Goal: Task Accomplishment & Management: Use online tool/utility

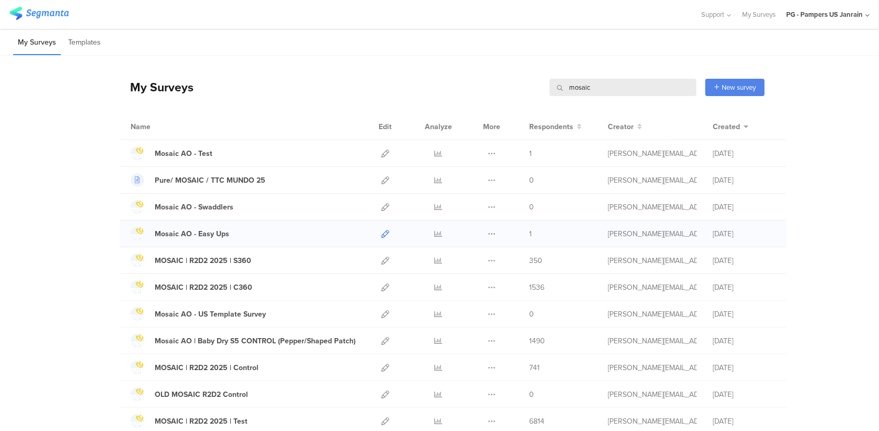
click at [382, 233] on icon at bounding box center [385, 234] width 8 height 8
click at [381, 150] on icon at bounding box center [385, 154] width 8 height 8
click at [381, 237] on icon at bounding box center [385, 234] width 8 height 8
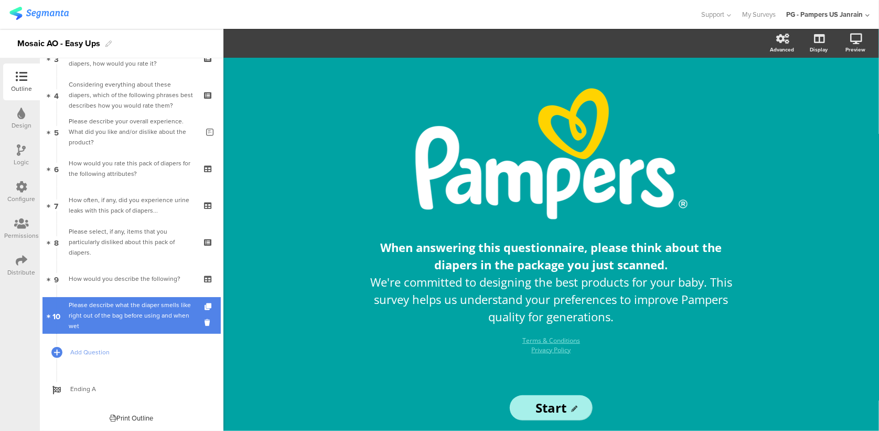
scroll to position [97, 0]
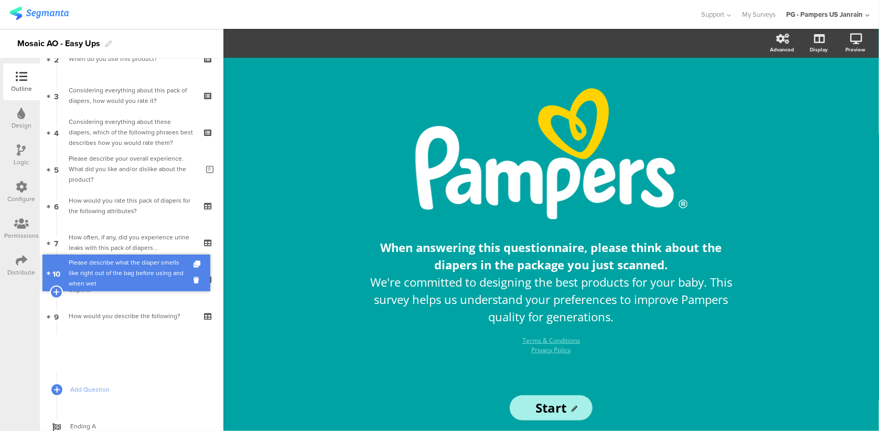
drag, startPoint x: 126, startPoint y: 325, endPoint x: 126, endPoint y: 282, distance: 43.0
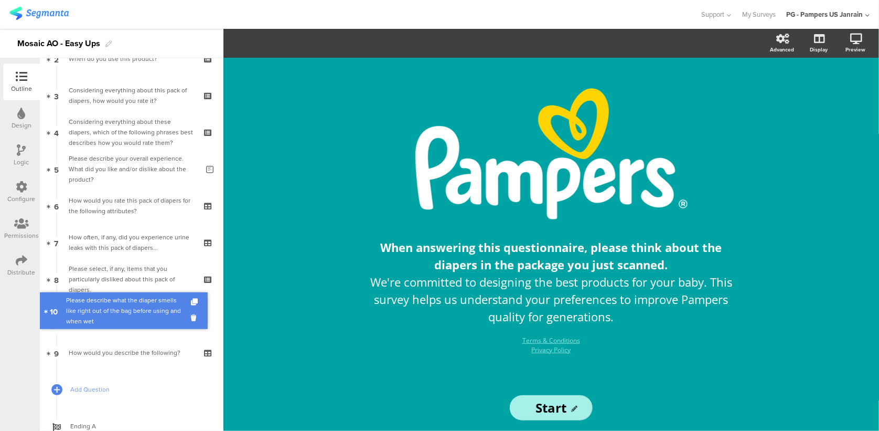
drag, startPoint x: 132, startPoint y: 349, endPoint x: 116, endPoint y: 305, distance: 46.8
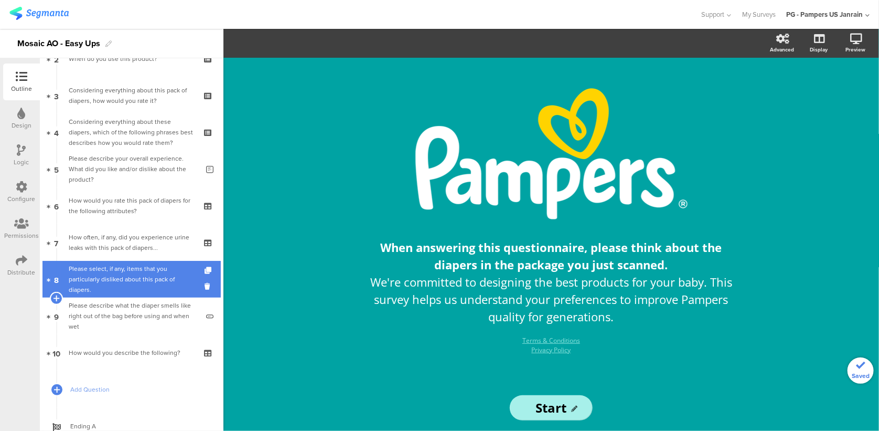
click at [109, 282] on div "Please select, if any, items that you particularly disliked about this pack of …" at bounding box center [131, 278] width 125 height 31
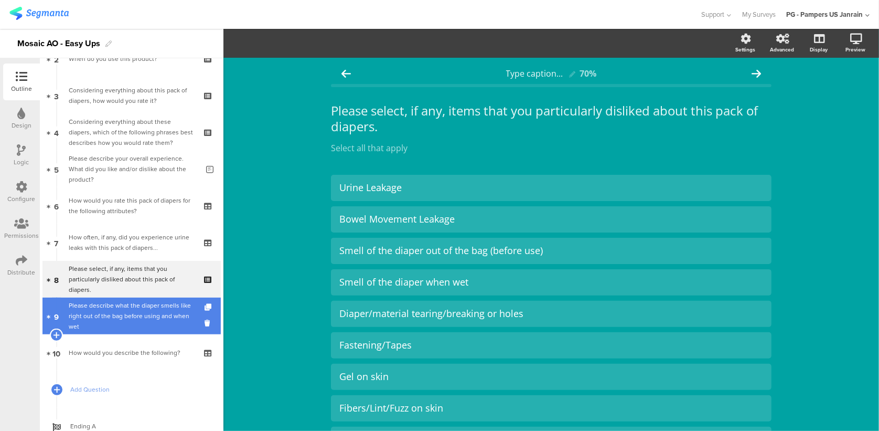
click at [121, 321] on div "Please describe what the diaper smells like right out of the bag before using a…" at bounding box center [134, 315] width 130 height 31
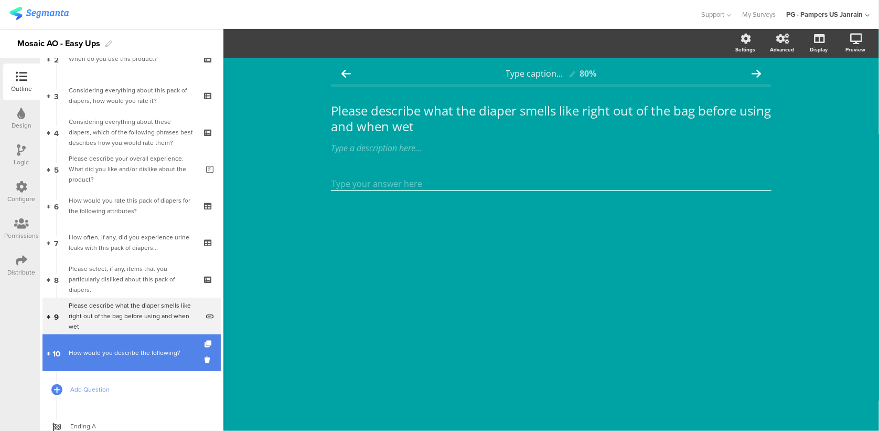
click at [123, 347] on div "How would you describe the following?" at bounding box center [131, 352] width 125 height 10
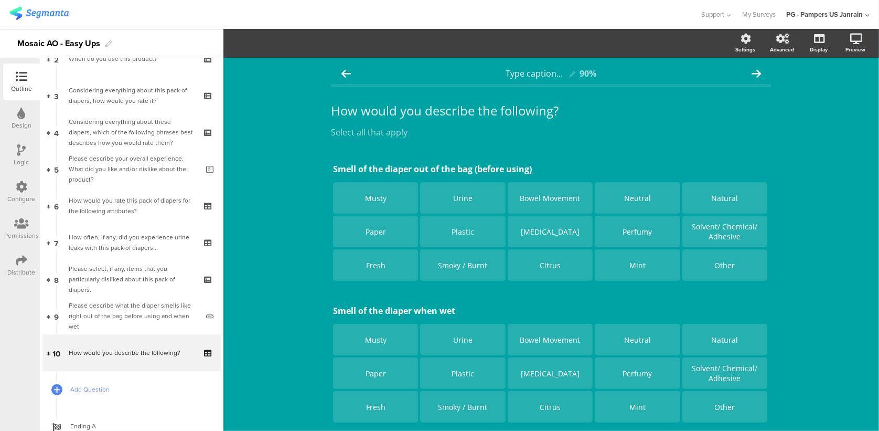
click at [304, 126] on div "Type caption... 90% How would you describe the following? How would you describ…" at bounding box center [552, 277] width 656 height 439
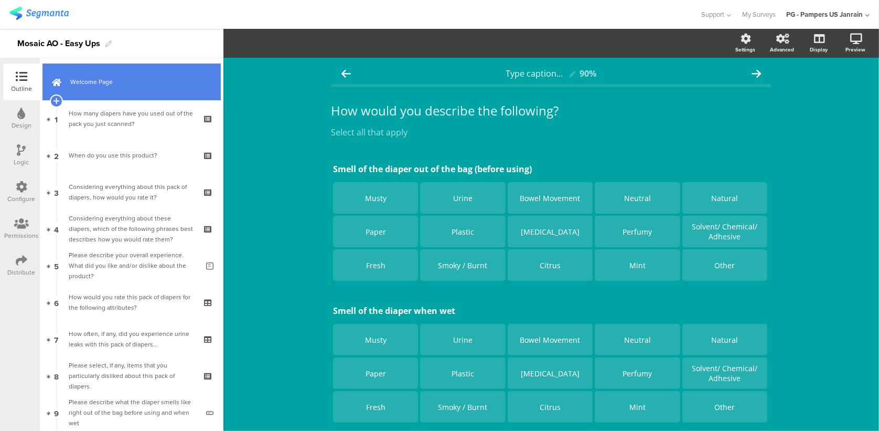
click at [126, 86] on span "Welcome Page" at bounding box center [137, 82] width 134 height 10
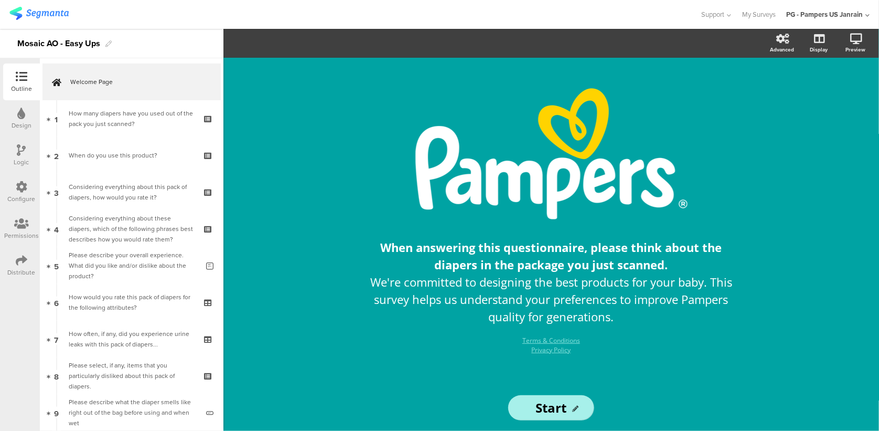
click at [816, 226] on div "/ When answering this questionnaire, please think about the diapers in the pack…" at bounding box center [552, 244] width 656 height 373
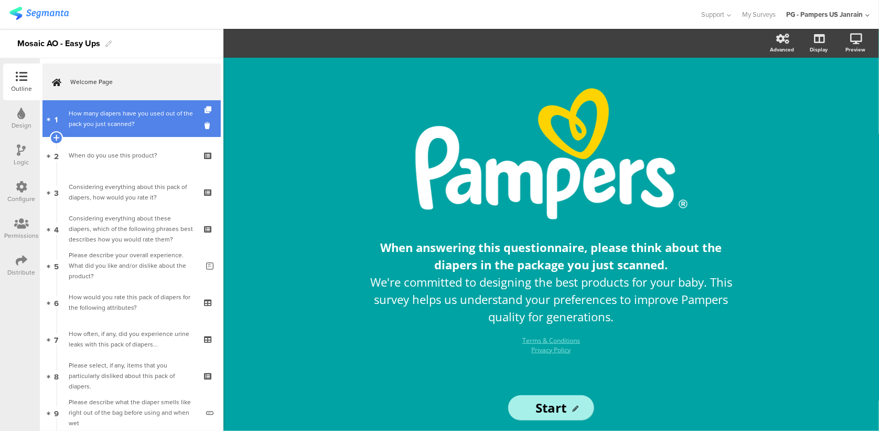
click at [128, 121] on div "How many diapers have you used out of the pack you just scanned?" at bounding box center [131, 118] width 125 height 21
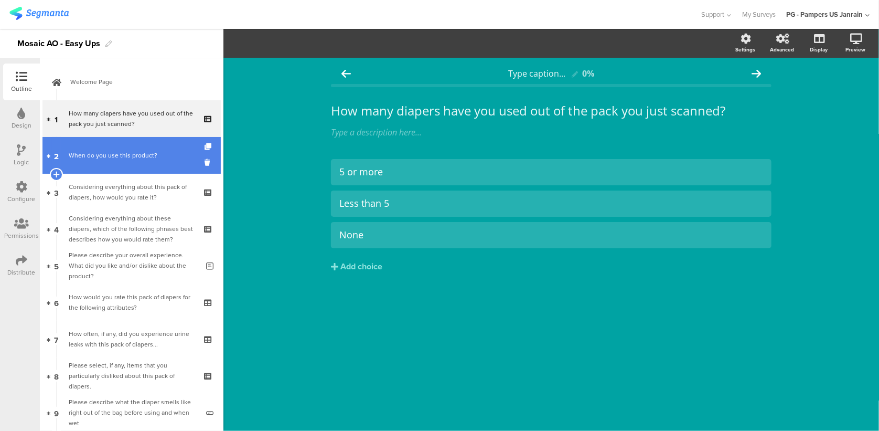
click at [134, 169] on link "2 When do you use this product?" at bounding box center [132, 155] width 178 height 37
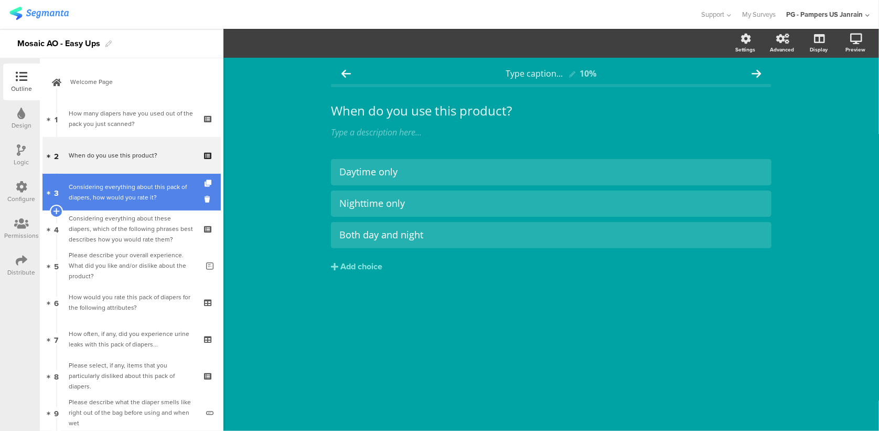
click at [137, 198] on div "Considering everything about this pack of diapers, how would you rate it?" at bounding box center [131, 192] width 125 height 21
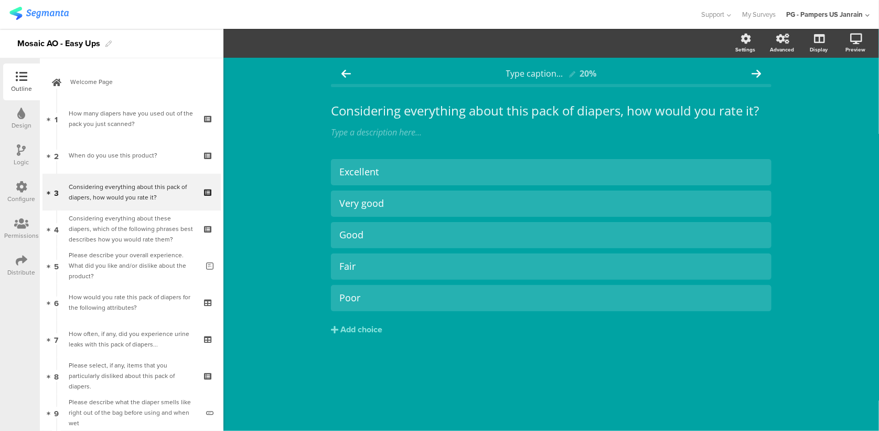
click at [398, 392] on div "Type caption... 20% Considering everything about this pack of diapers, how woul…" at bounding box center [552, 244] width 656 height 373
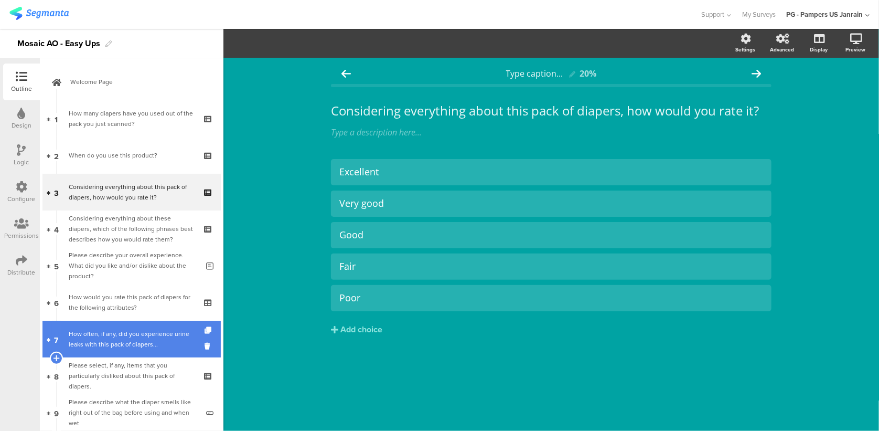
click at [127, 328] on div "How often, if any, did you experience urine leaks with this pack of diapers..." at bounding box center [131, 338] width 125 height 21
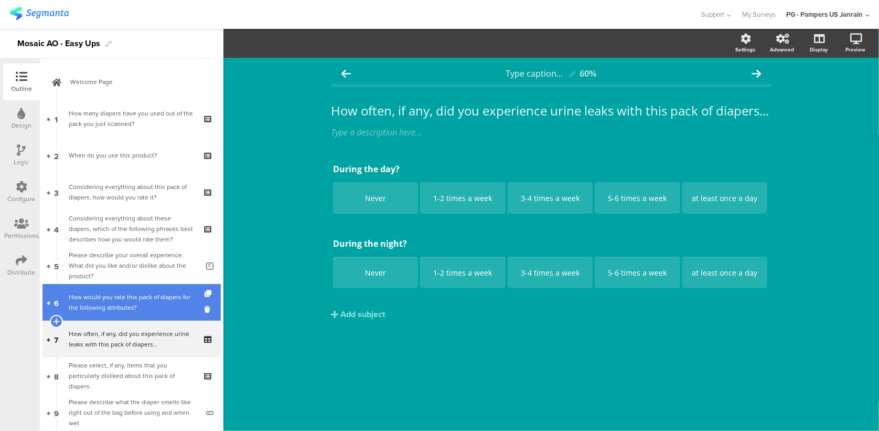
click at [128, 299] on div "How would you rate this pack of diapers for the following attributes?" at bounding box center [131, 302] width 125 height 21
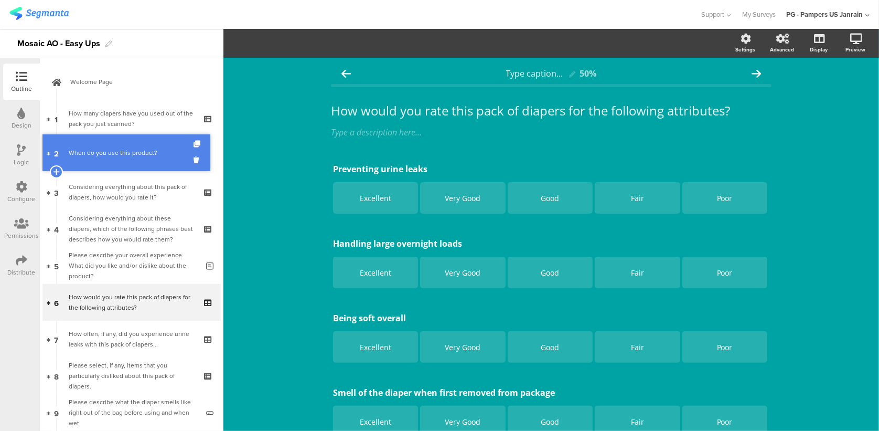
drag, startPoint x: 126, startPoint y: 145, endPoint x: 96, endPoint y: 143, distance: 30.5
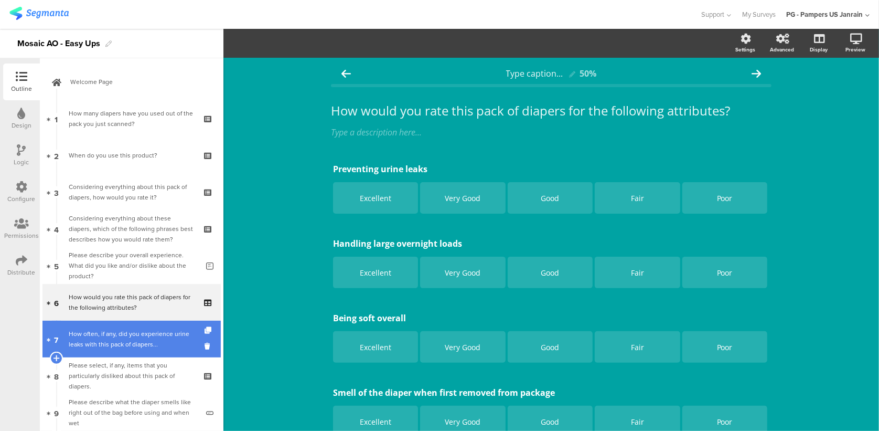
click at [120, 327] on link "7 How often, if any, did you experience urine leaks with this pack of diapers..." at bounding box center [132, 339] width 178 height 37
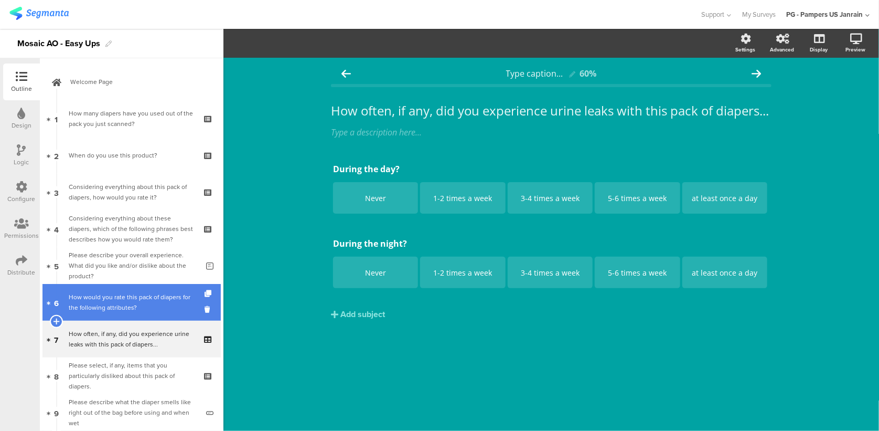
click at [127, 304] on div "How would you rate this pack of diapers for the following attributes?" at bounding box center [131, 302] width 125 height 21
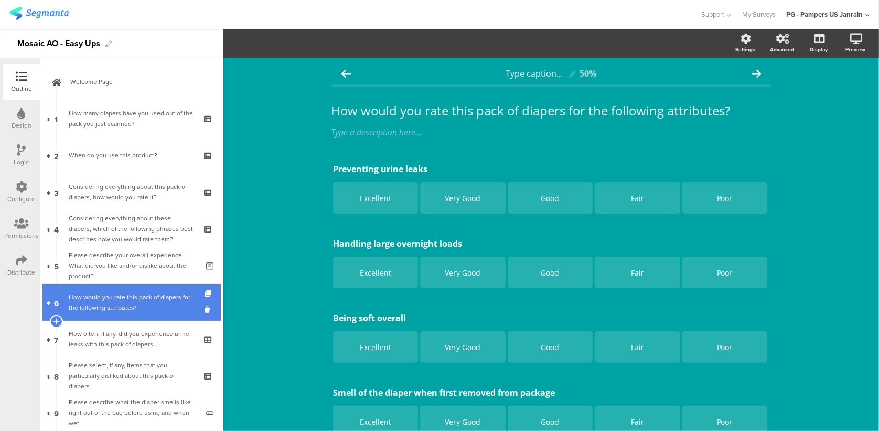
scroll to position [134, 0]
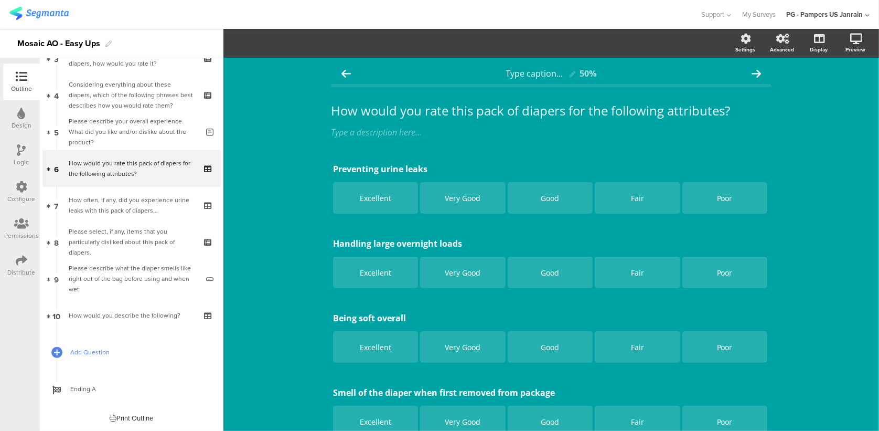
click at [111, 356] on span "Add Question" at bounding box center [137, 352] width 134 height 10
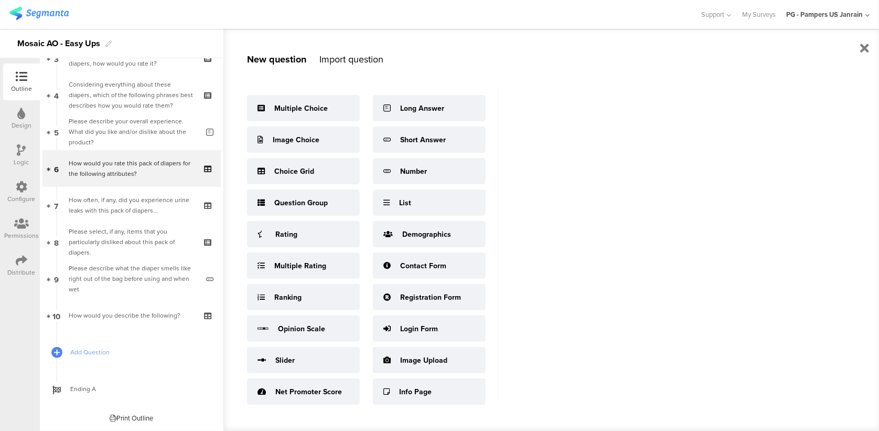
scroll to position [14, 0]
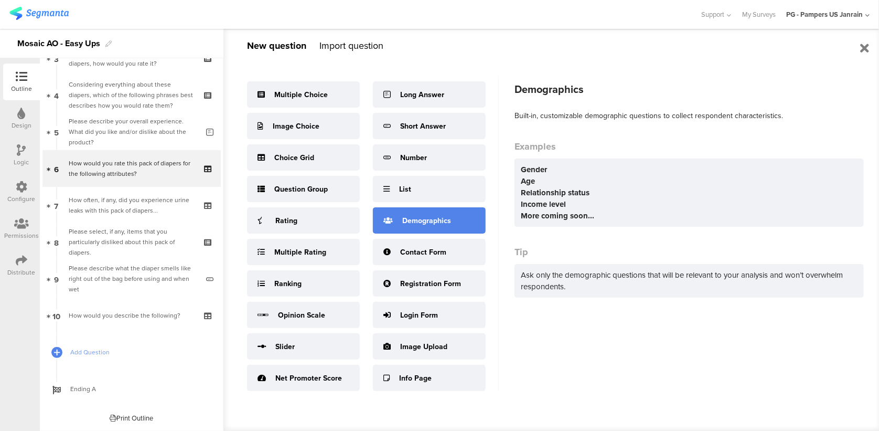
click at [439, 223] on div "Demographics" at bounding box center [426, 220] width 49 height 11
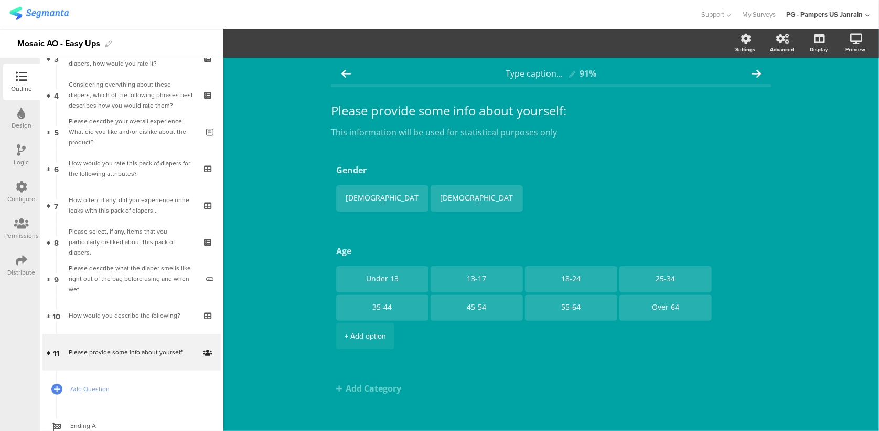
scroll to position [9, 0]
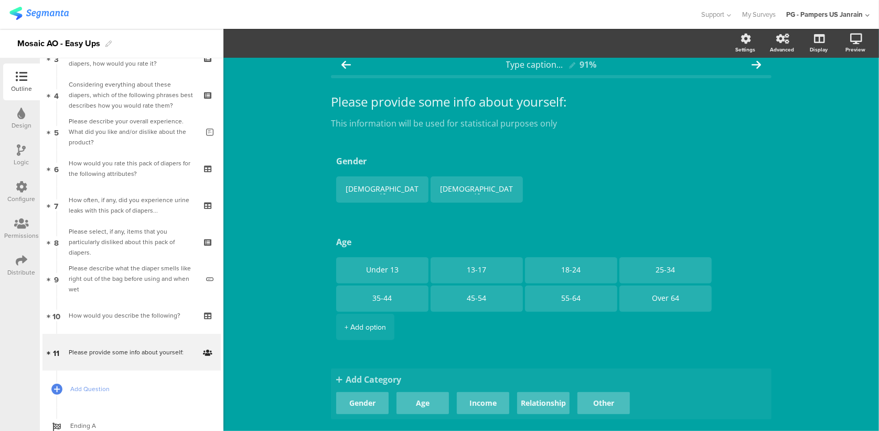
click at [390, 384] on div "Add Category Gender Age Income Relationship Other" at bounding box center [551, 393] width 441 height 51
click at [359, 376] on span "Add Category" at bounding box center [551, 380] width 430 height 12
click at [601, 393] on button "Other" at bounding box center [604, 403] width 52 height 22
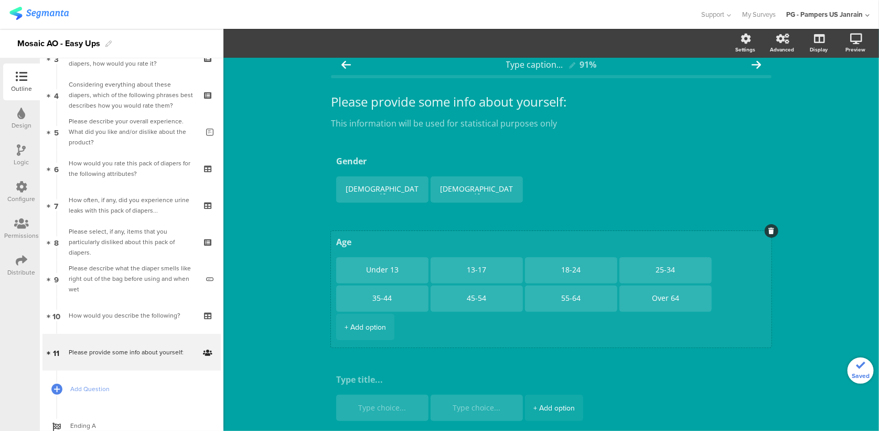
scroll to position [89, 0]
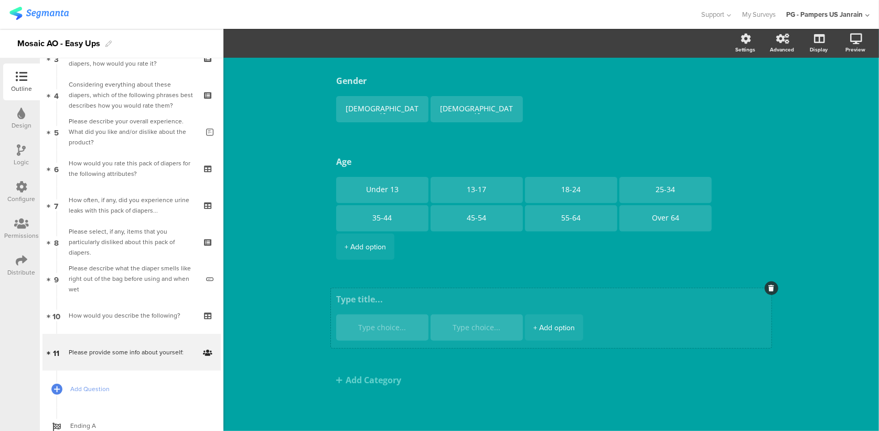
click at [766, 292] on div at bounding box center [772, 288] width 14 height 14
click at [769, 285] on div at bounding box center [772, 288] width 14 height 14
click at [770, 284] on div at bounding box center [772, 288] width 14 height 14
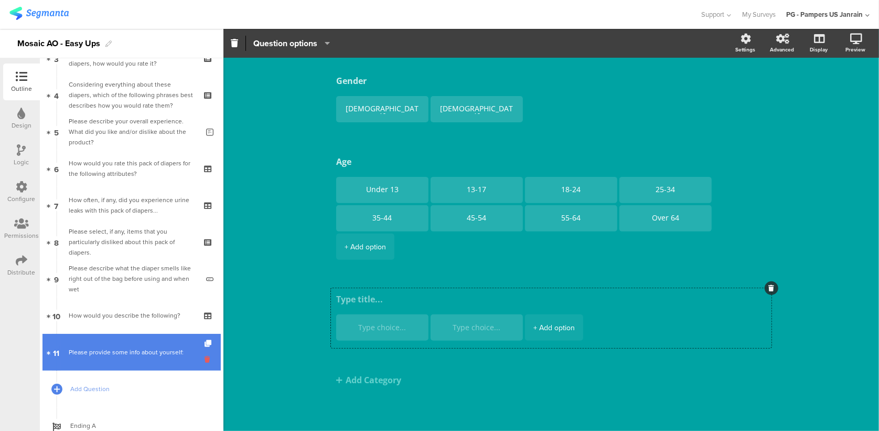
click at [205, 359] on icon at bounding box center [209, 359] width 9 height 10
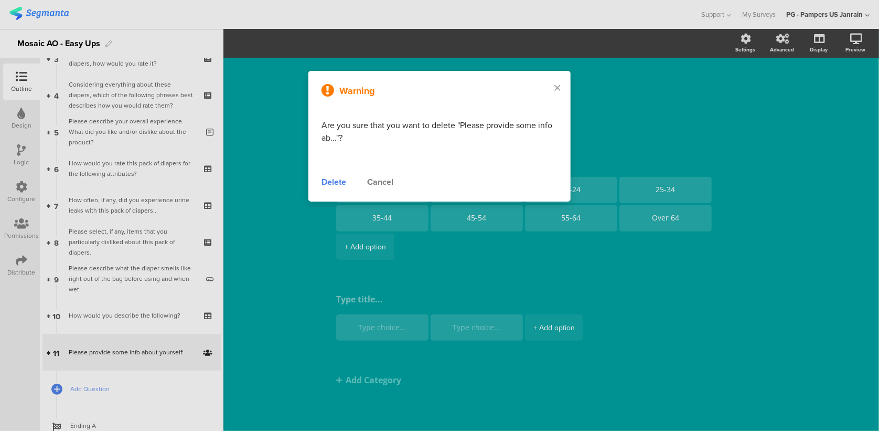
click at [339, 182] on div "Delete" at bounding box center [334, 182] width 25 height 13
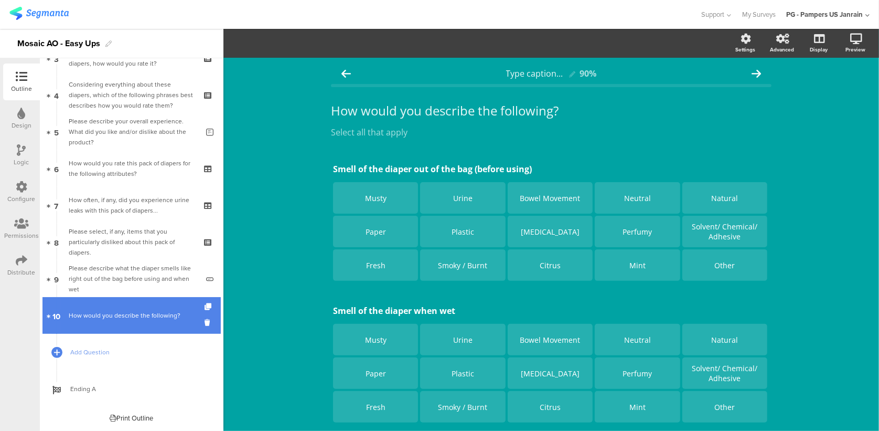
click at [113, 309] on link "10 How would you describe the following?" at bounding box center [132, 315] width 178 height 37
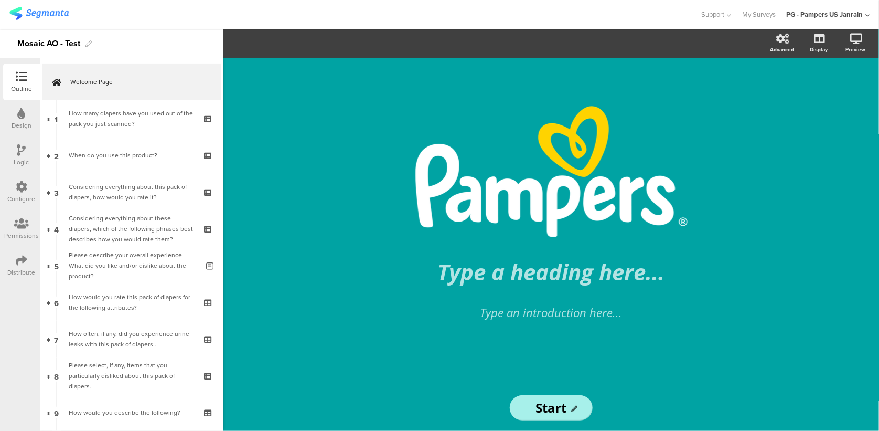
click at [860, 90] on div "/ Type a heading here... Type an introduction here... Start Start" at bounding box center [552, 244] width 656 height 373
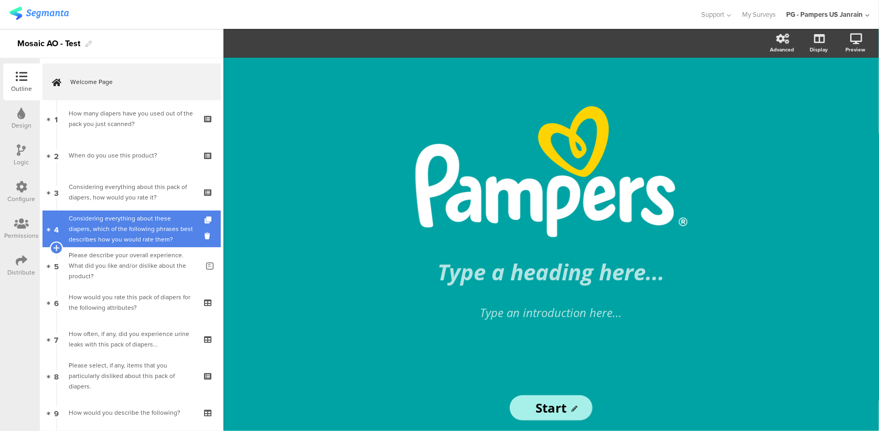
scroll to position [134, 0]
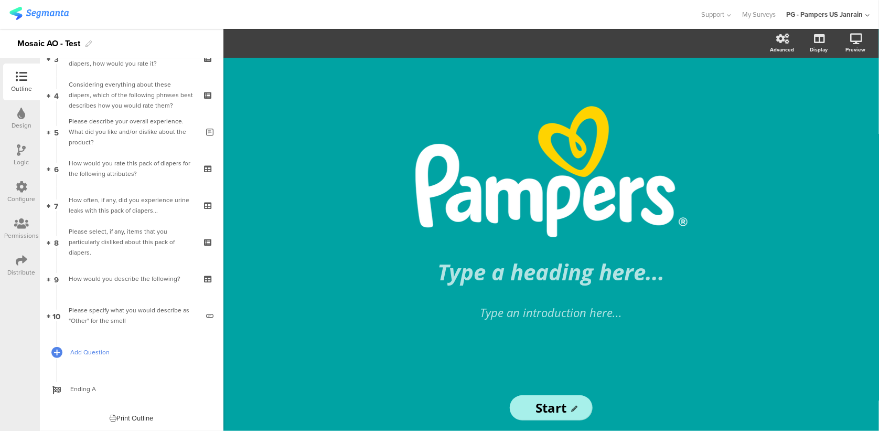
click at [103, 348] on span "Add Question" at bounding box center [137, 352] width 134 height 10
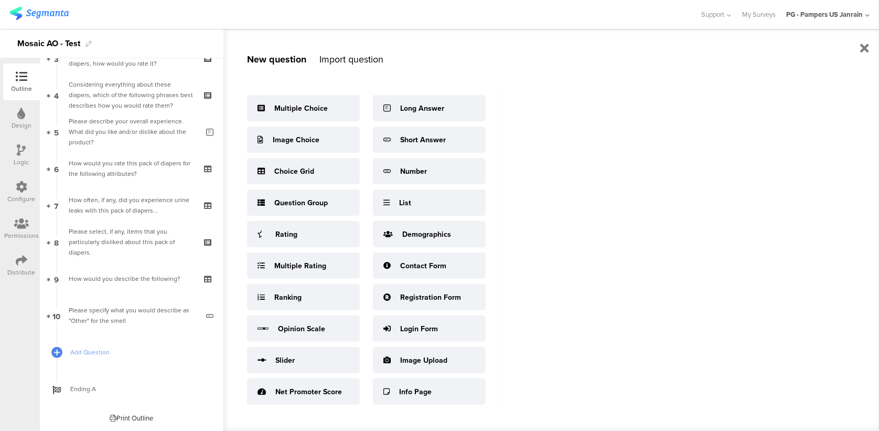
click at [832, 133] on div "New question Import question Multiple Choice Image Choice Choice Grid Question …" at bounding box center [552, 230] width 656 height 402
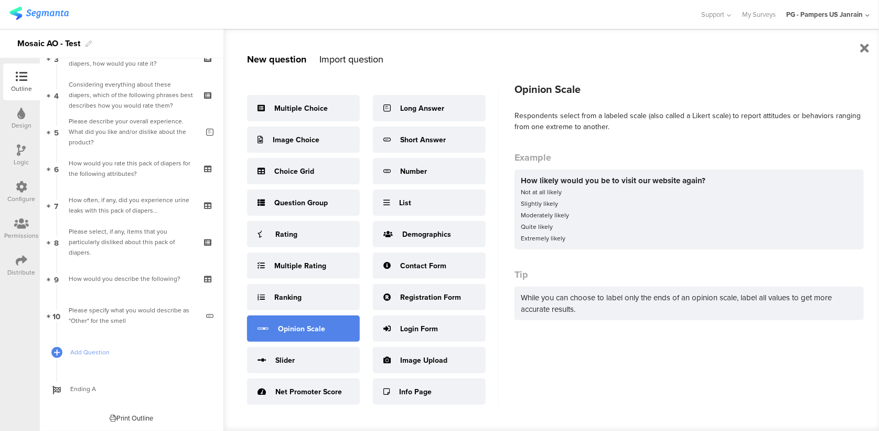
scroll to position [14, 0]
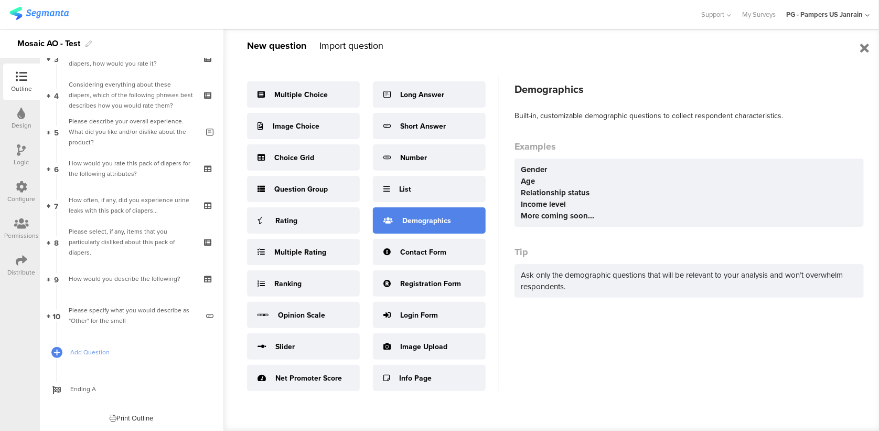
click at [459, 229] on div "Demographics" at bounding box center [429, 220] width 113 height 26
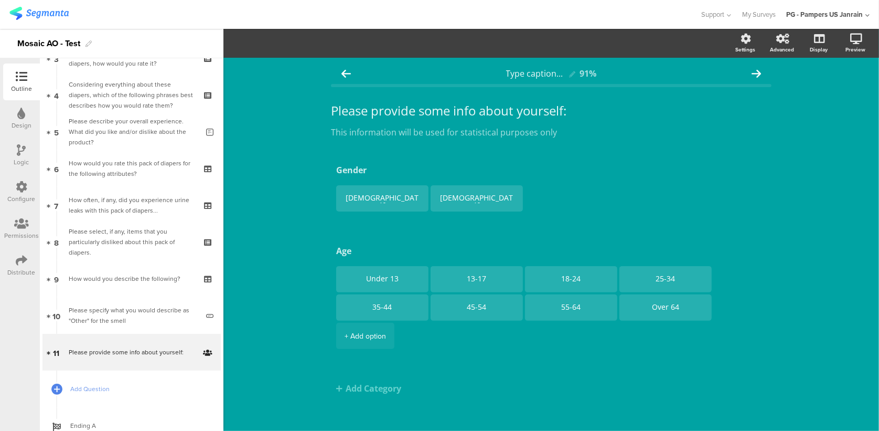
click at [816, 189] on div "Type caption... 91% Please provide some info about yourself: Please provide som…" at bounding box center [552, 250] width 656 height 384
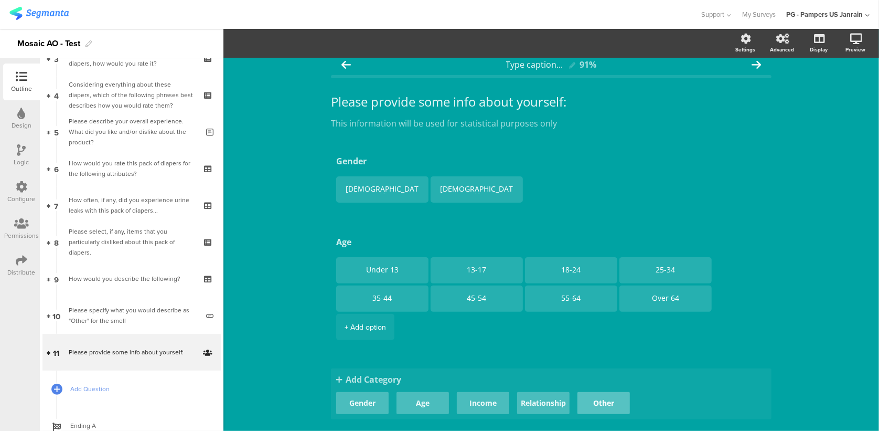
drag, startPoint x: 388, startPoint y: 379, endPoint x: 592, endPoint y: 398, distance: 204.4
click at [592, 398] on button "Other" at bounding box center [604, 403] width 52 height 22
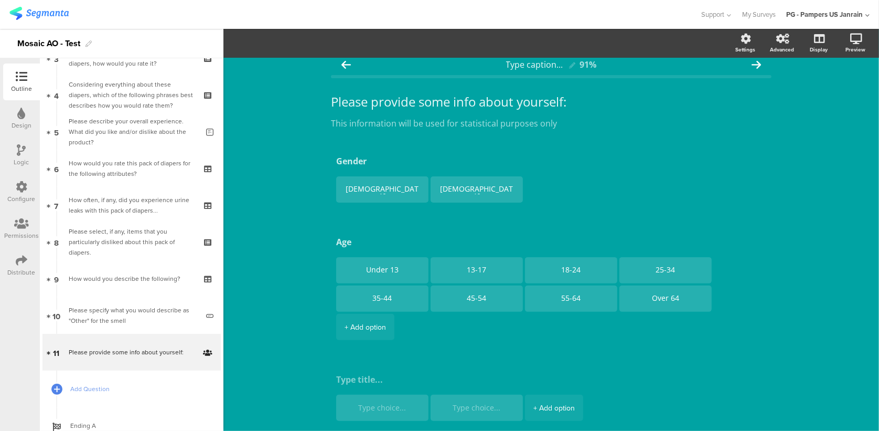
drag, startPoint x: 592, startPoint y: 398, endPoint x: 522, endPoint y: 358, distance: 80.8
click at [522, 358] on span "Gender Male Female Age Under 13 13-17 18-24 25-34 35-44 45-54 55-64 Over 64" at bounding box center [551, 299] width 441 height 299
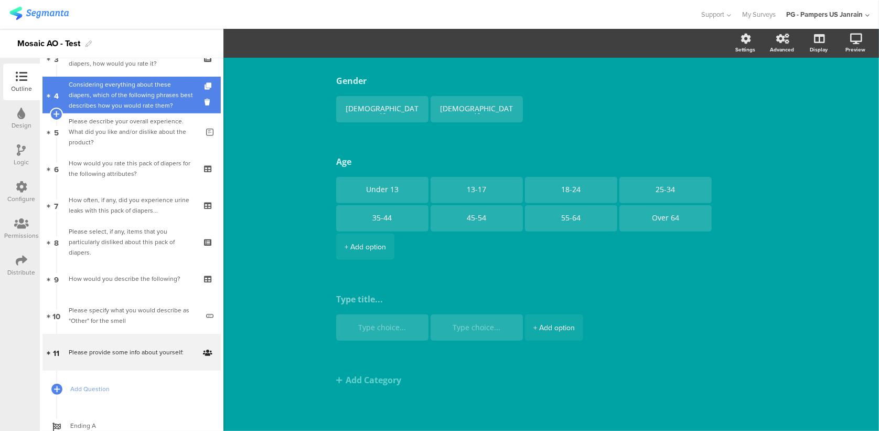
drag, startPoint x: 197, startPoint y: 359, endPoint x: 112, endPoint y: 111, distance: 262.5
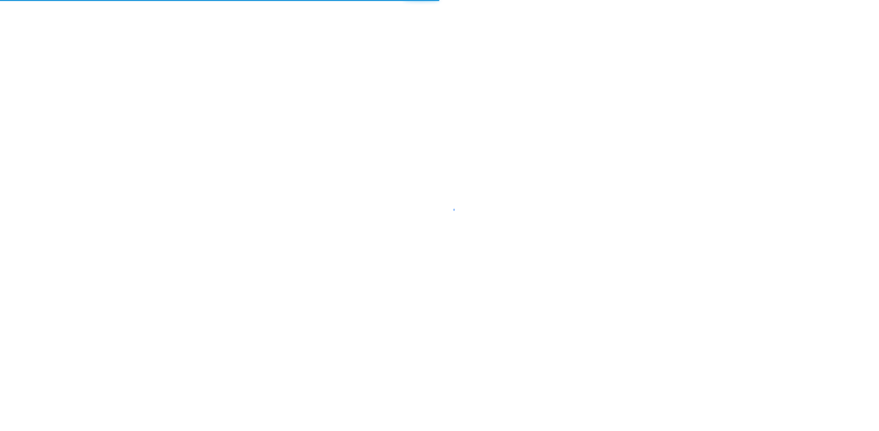
click at [802, 62] on div at bounding box center [439, 215] width 879 height 431
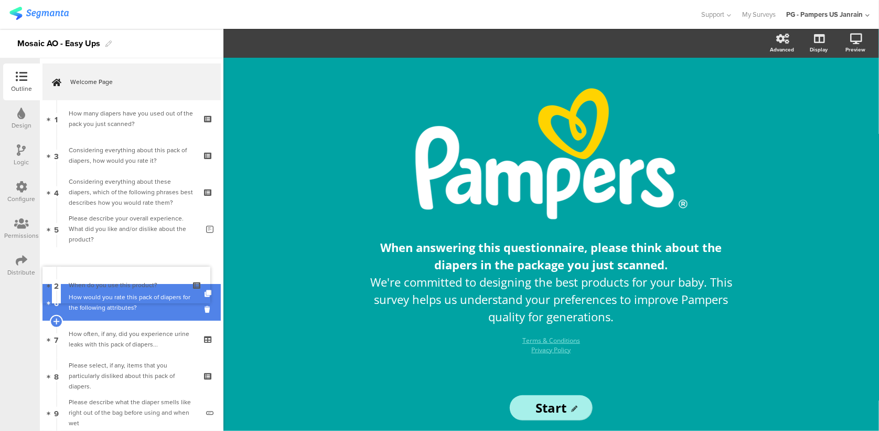
drag, startPoint x: 110, startPoint y: 157, endPoint x: 95, endPoint y: 287, distance: 130.4
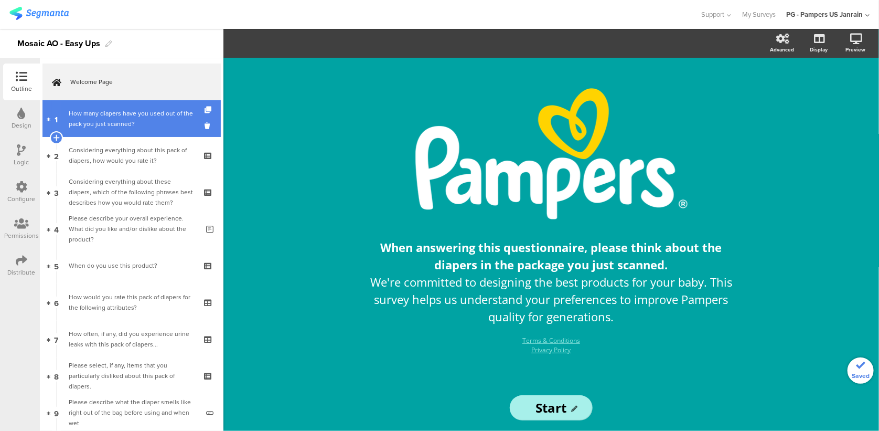
click at [119, 132] on link "1 How many diapers have you used out of the pack you just scanned?" at bounding box center [132, 118] width 178 height 37
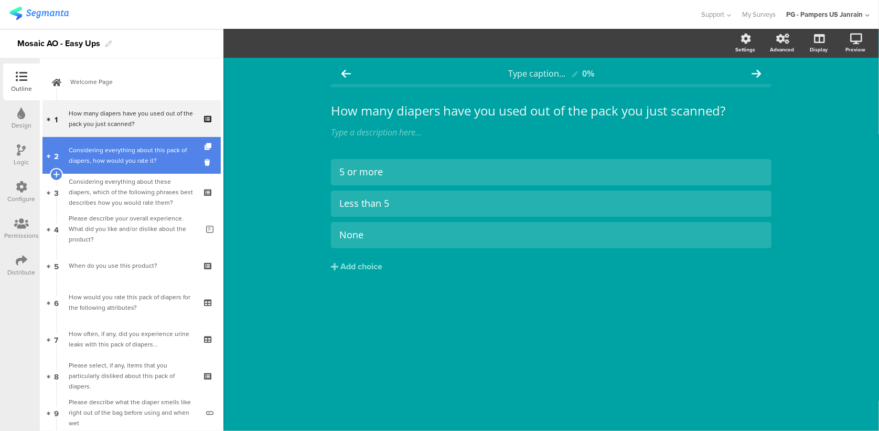
click at [109, 162] on div "Considering everything about this pack of diapers, how would you rate it?" at bounding box center [131, 155] width 125 height 21
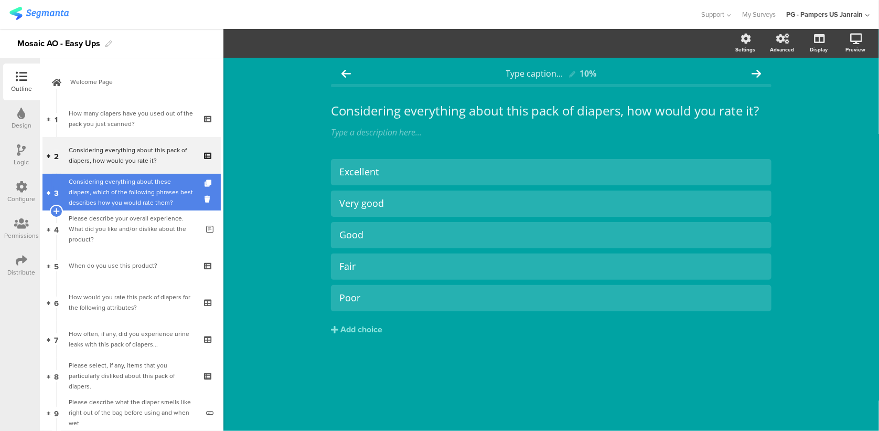
click at [114, 192] on div "Considering everything about these diapers, which of the following phrases best…" at bounding box center [131, 191] width 125 height 31
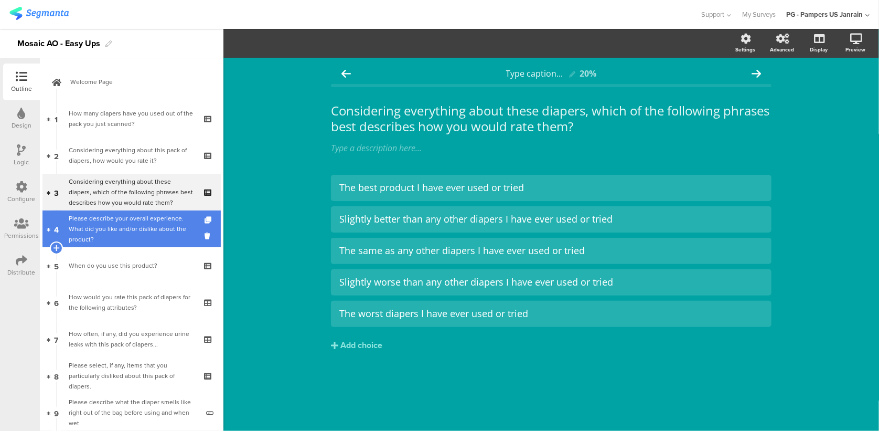
click at [117, 220] on div "Please describe your overall experience. What did you like and/or dislike about…" at bounding box center [134, 228] width 130 height 31
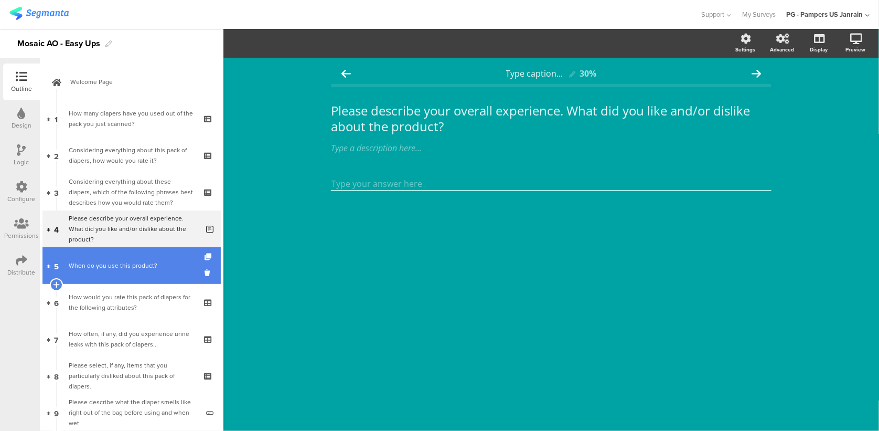
click at [117, 262] on div "When do you use this product?" at bounding box center [131, 265] width 125 height 10
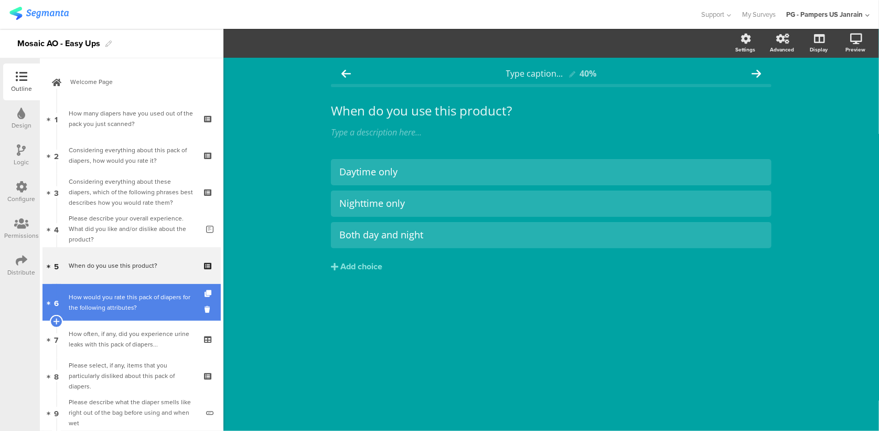
click at [121, 311] on div "How would you rate this pack of diapers for the following attributes?" at bounding box center [131, 302] width 125 height 21
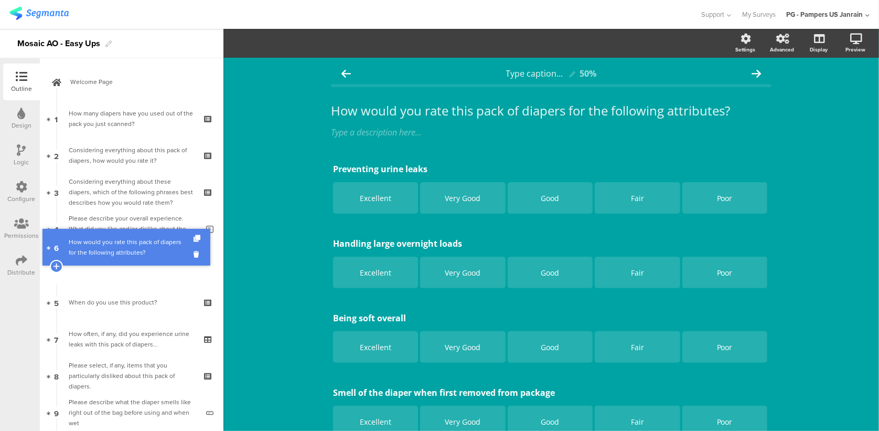
drag, startPoint x: 125, startPoint y: 311, endPoint x: 133, endPoint y: 257, distance: 54.5
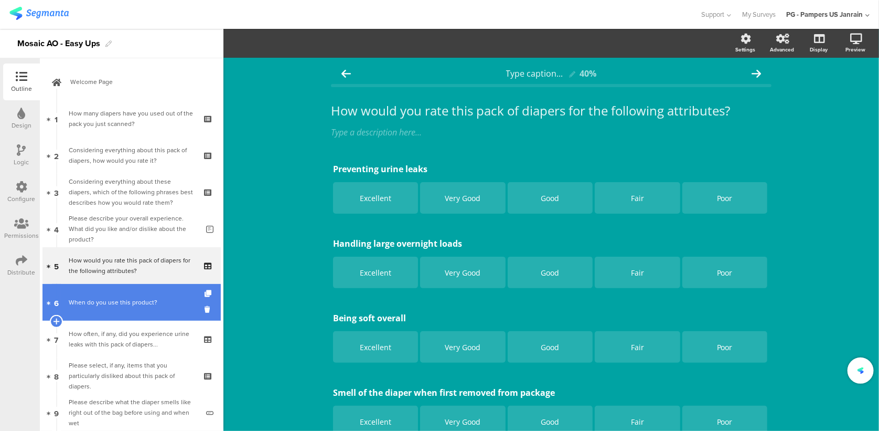
click at [121, 300] on div "When do you use this product?" at bounding box center [131, 302] width 125 height 10
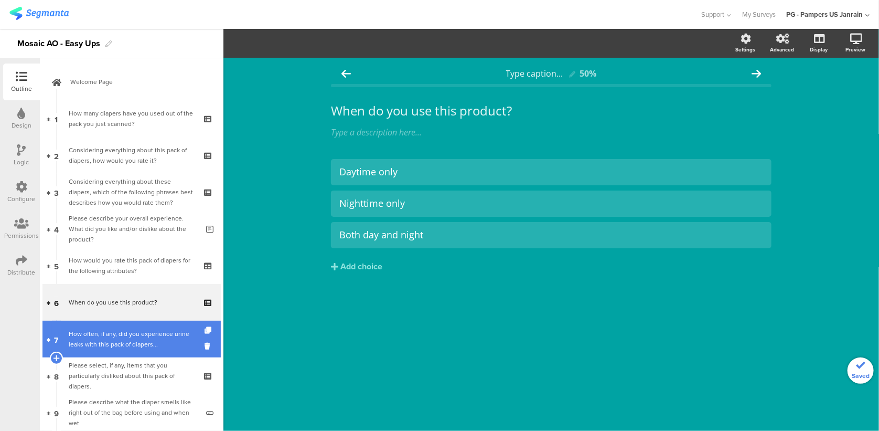
click at [119, 335] on div "How often, if any, did you experience urine leaks with this pack of diapers..." at bounding box center [131, 338] width 125 height 21
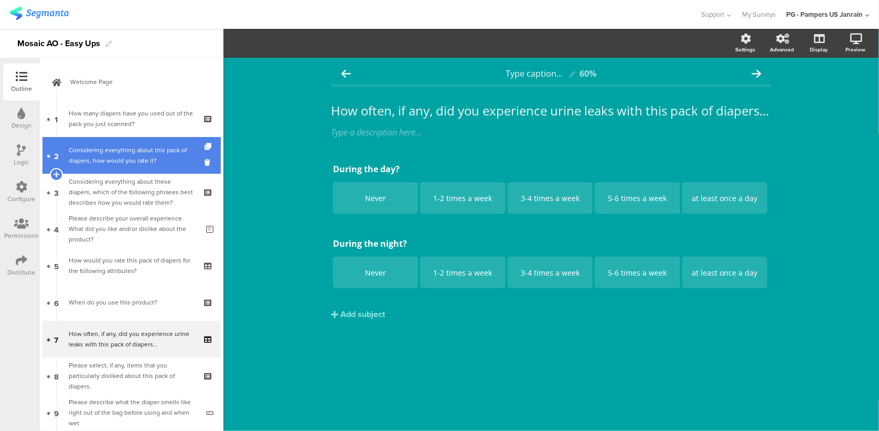
scroll to position [134, 0]
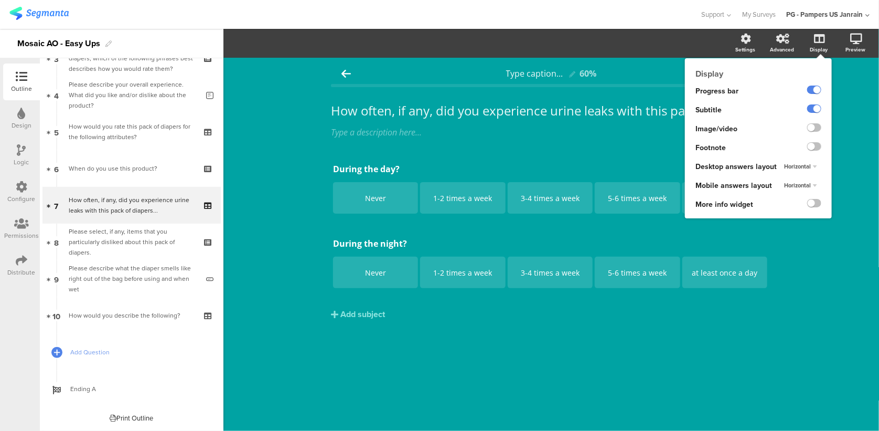
click at [813, 139] on div at bounding box center [806, 148] width 52 height 19
